Goal: Task Accomplishment & Management: Use online tool/utility

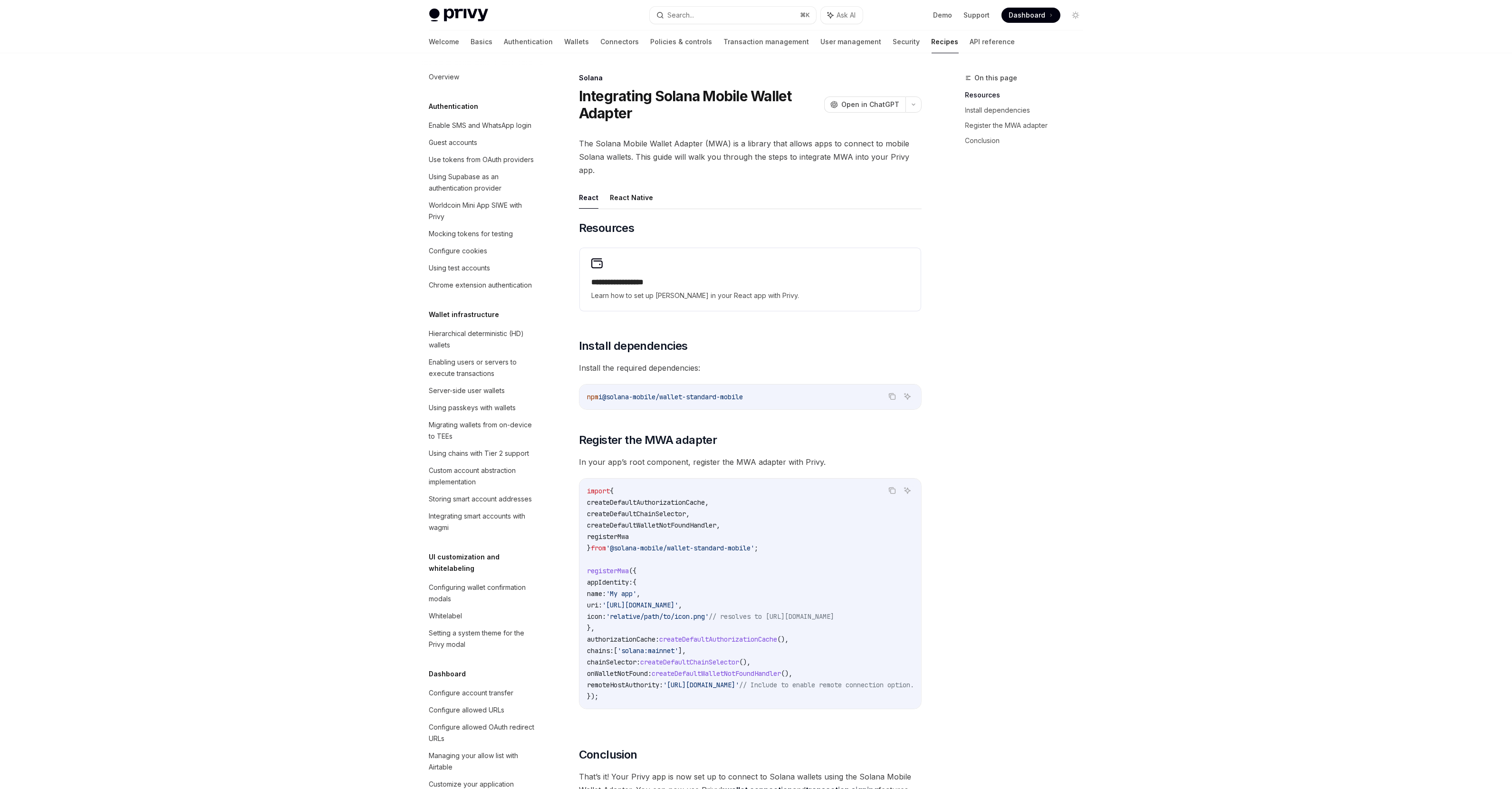
scroll to position [1092, 0]
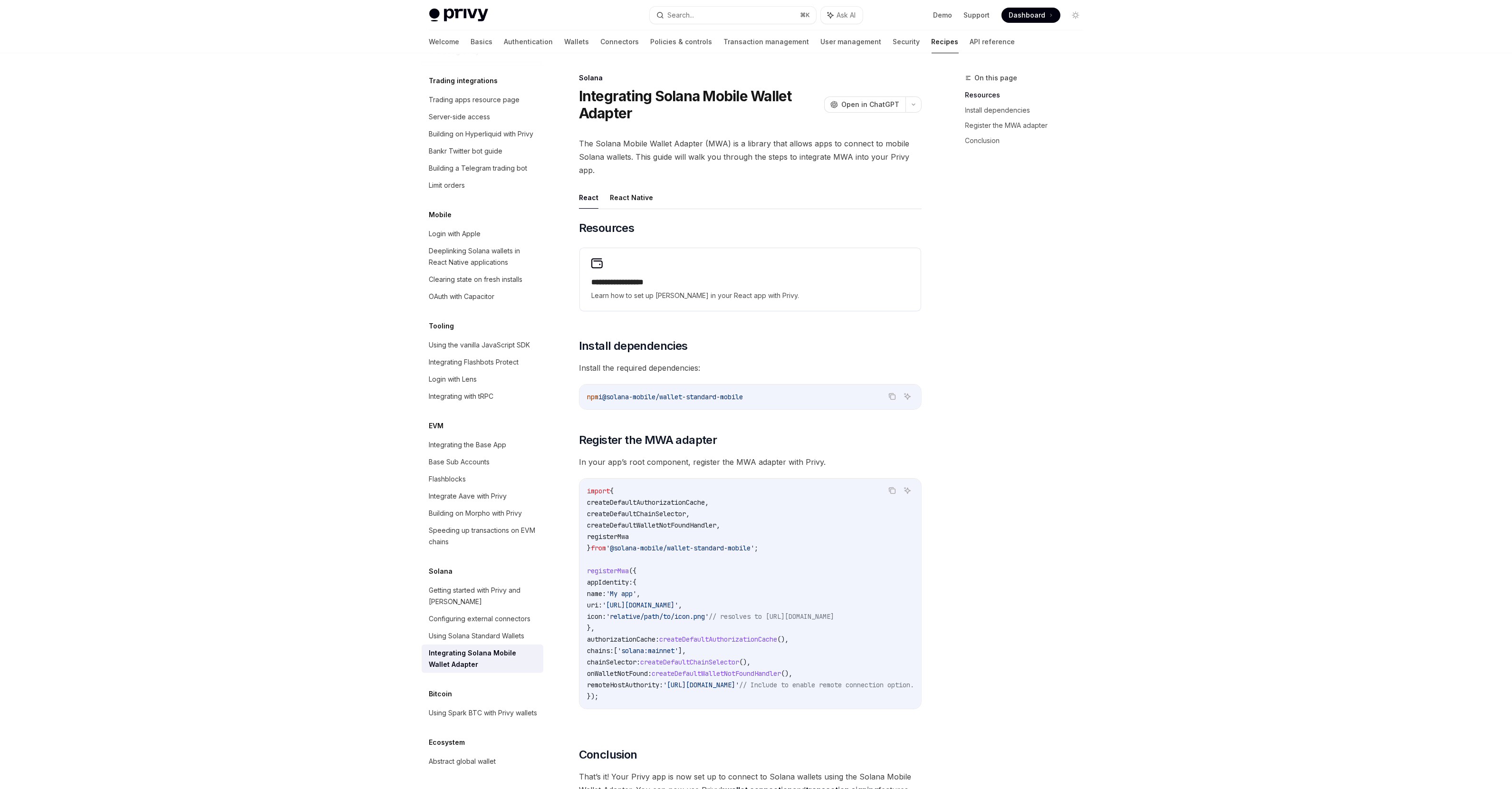
click at [1203, 508] on div "Privy Docs home page Search... ⌘ K Ask AI Demo Support Dashboard Dashboard Sear…" at bounding box center [756, 476] width 1512 height 951
click at [1199, 504] on div "Privy Docs home page Search... ⌘ K Ask AI Demo Support Dashboard Dashboard Sear…" at bounding box center [756, 476] width 1512 height 951
click at [1200, 498] on div "Privy Docs home page Search... ⌘ K Ask AI Demo Support Dashboard Dashboard Sear…" at bounding box center [756, 476] width 1512 height 951
click at [1186, 497] on div "Privy Docs home page Search... ⌘ K Ask AI Demo Support Dashboard Dashboard Sear…" at bounding box center [756, 476] width 1512 height 951
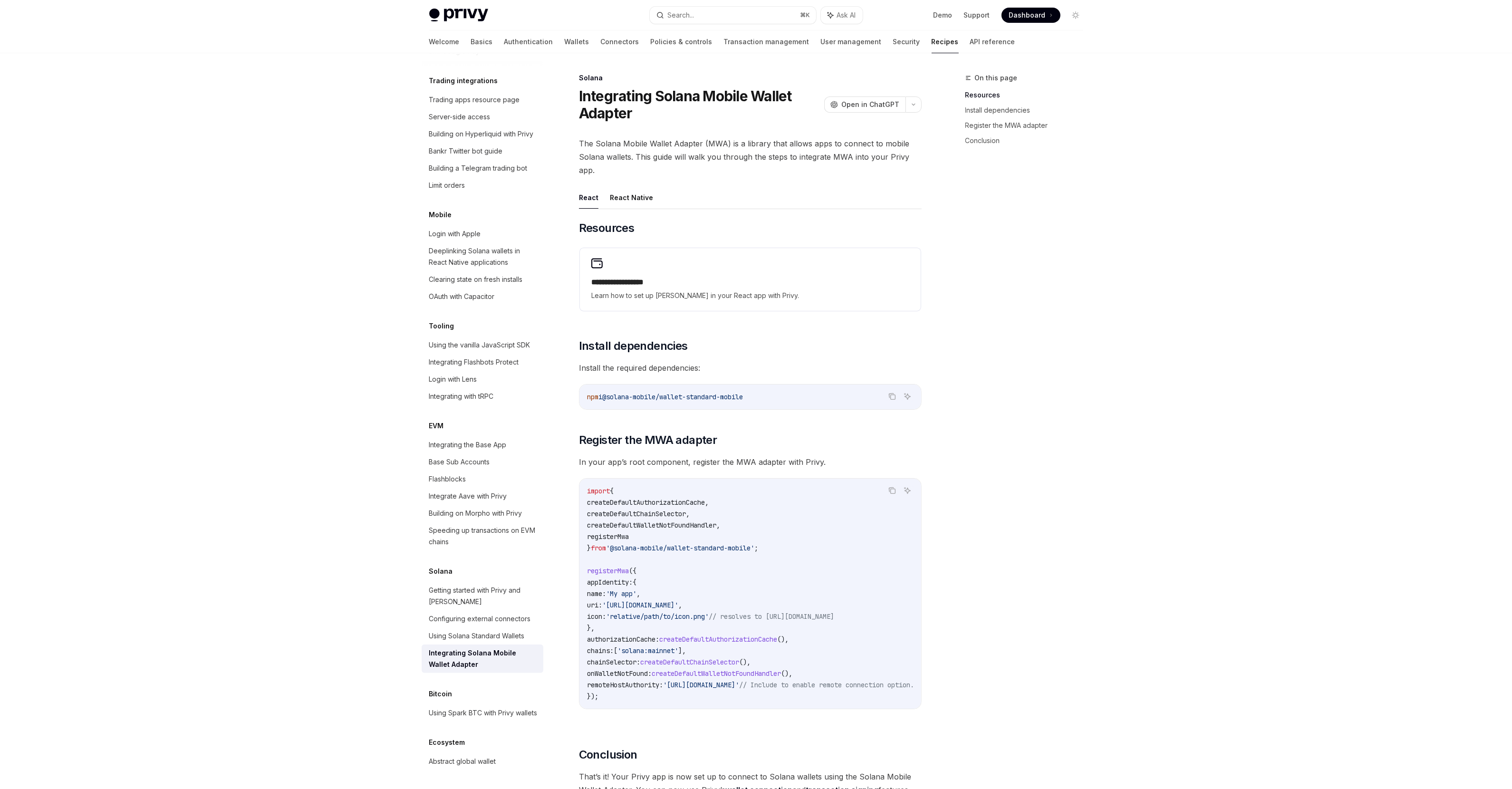
click at [1201, 409] on div "Privy Docs home page Search... ⌘ K Ask AI Demo Support Dashboard Dashboard Sear…" at bounding box center [756, 476] width 1512 height 951
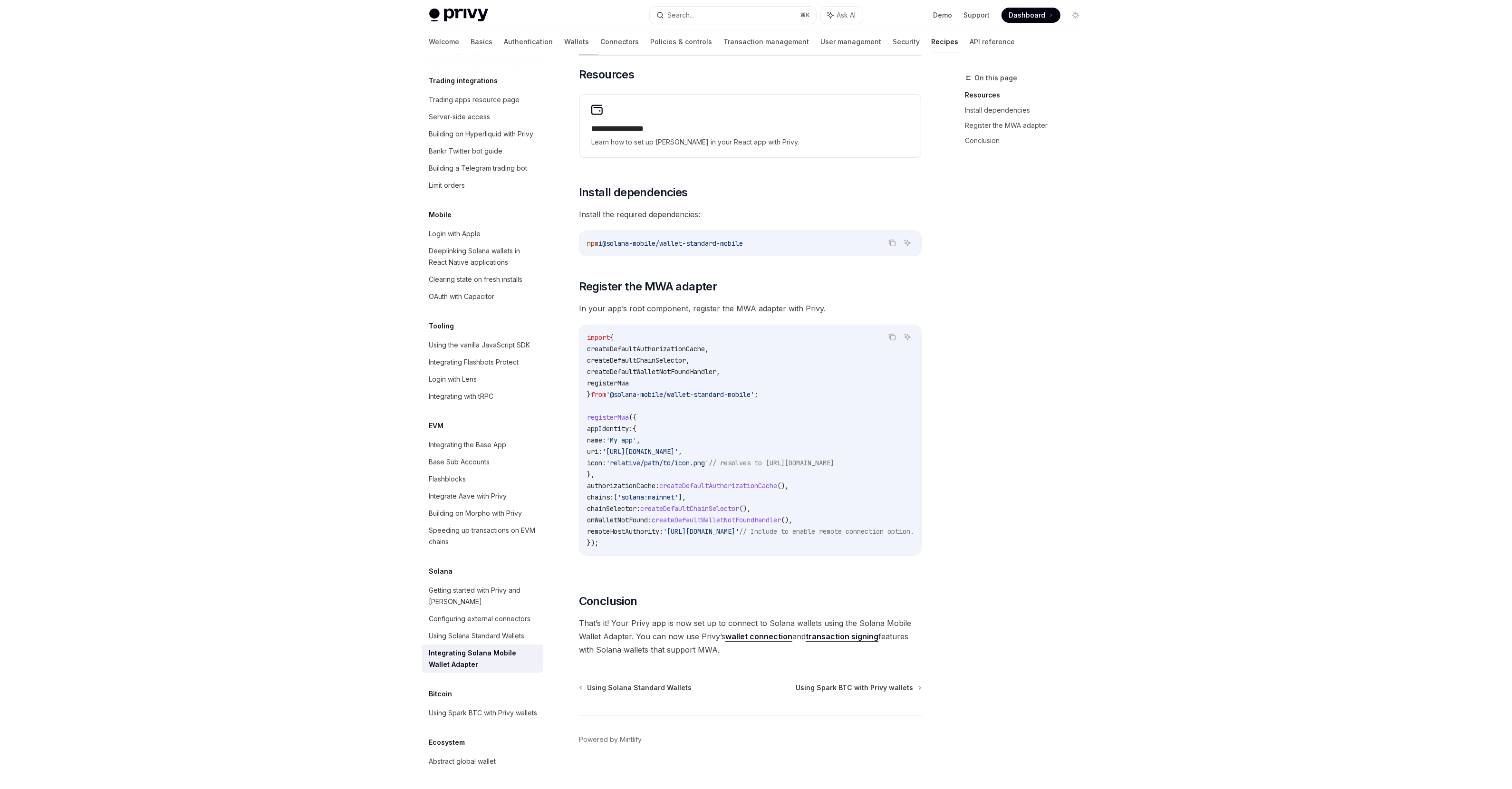
scroll to position [166, 0]
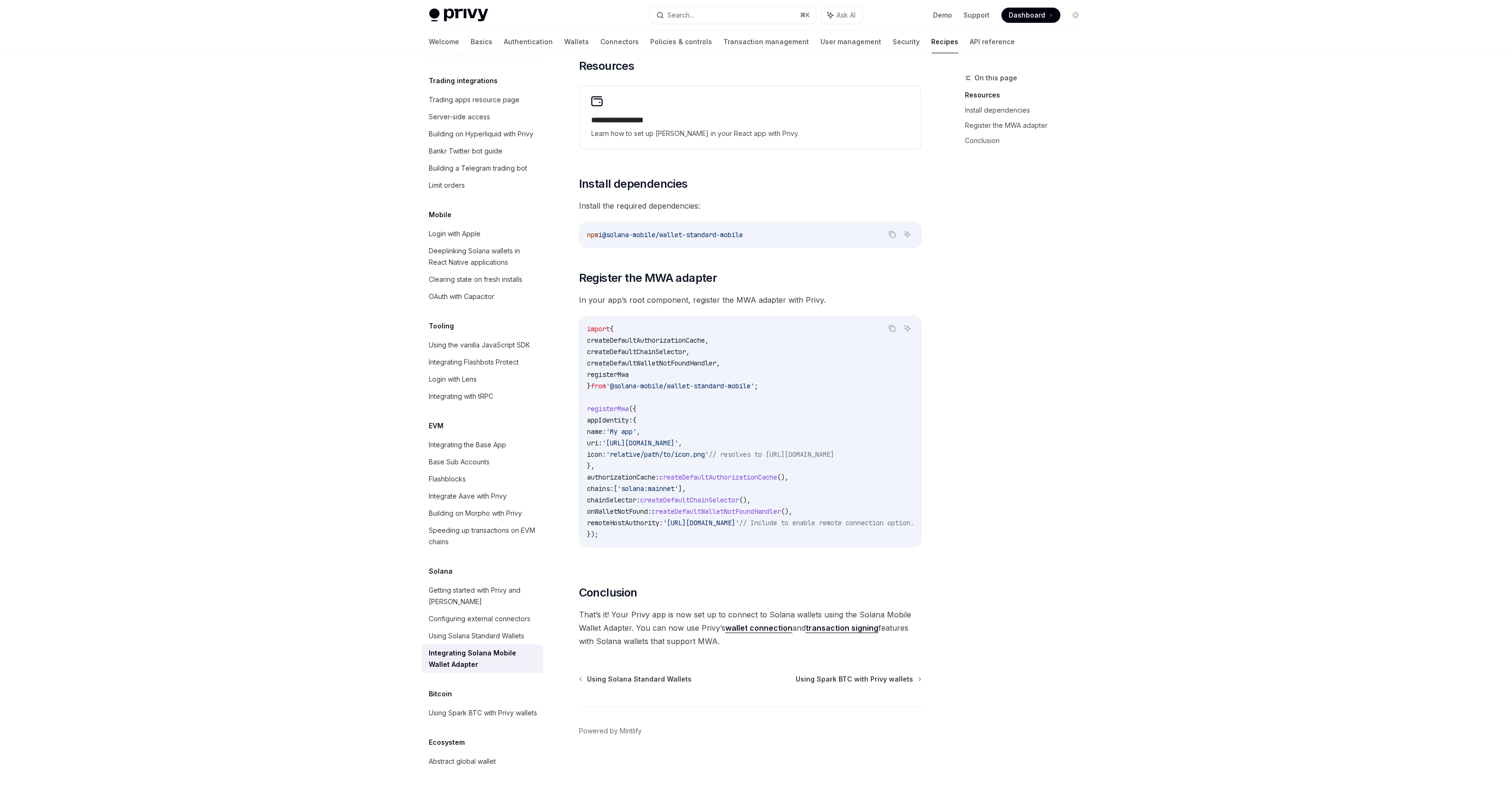
click at [1076, 582] on div "On this page Resources Install dependencies Register the MWA adapter Conclusion" at bounding box center [1018, 430] width 144 height 717
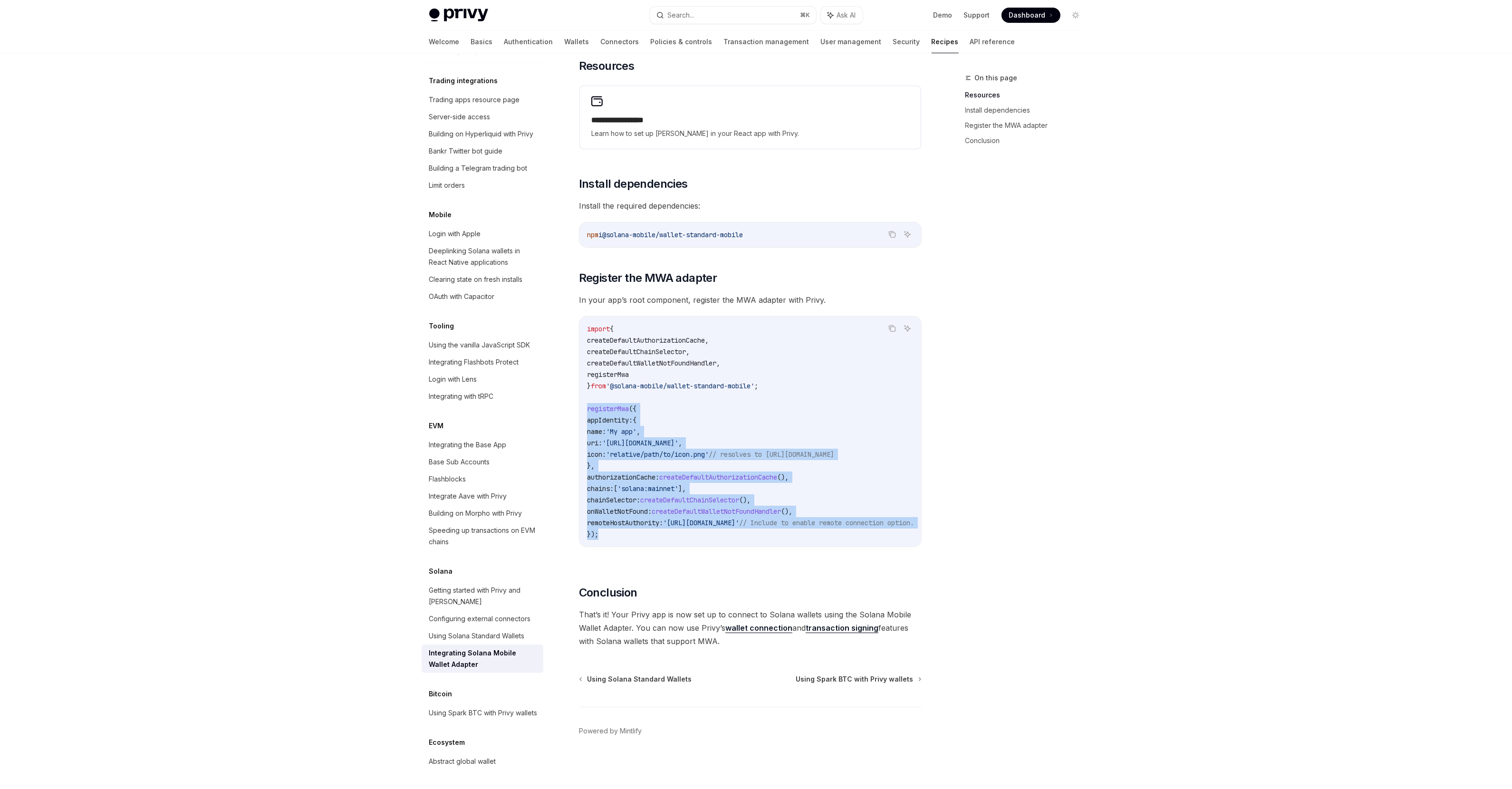
drag, startPoint x: 613, startPoint y: 523, endPoint x: 563, endPoint y: 404, distance: 129.1
click at [563, 404] on div "**********" at bounding box center [661, 349] width 525 height 879
copy code "registerMwa ({ appIdentity: { name: 'My app' , uri: '[URL][DOMAIN_NAME]' , icon…"
